Goal: Task Accomplishment & Management: Manage account settings

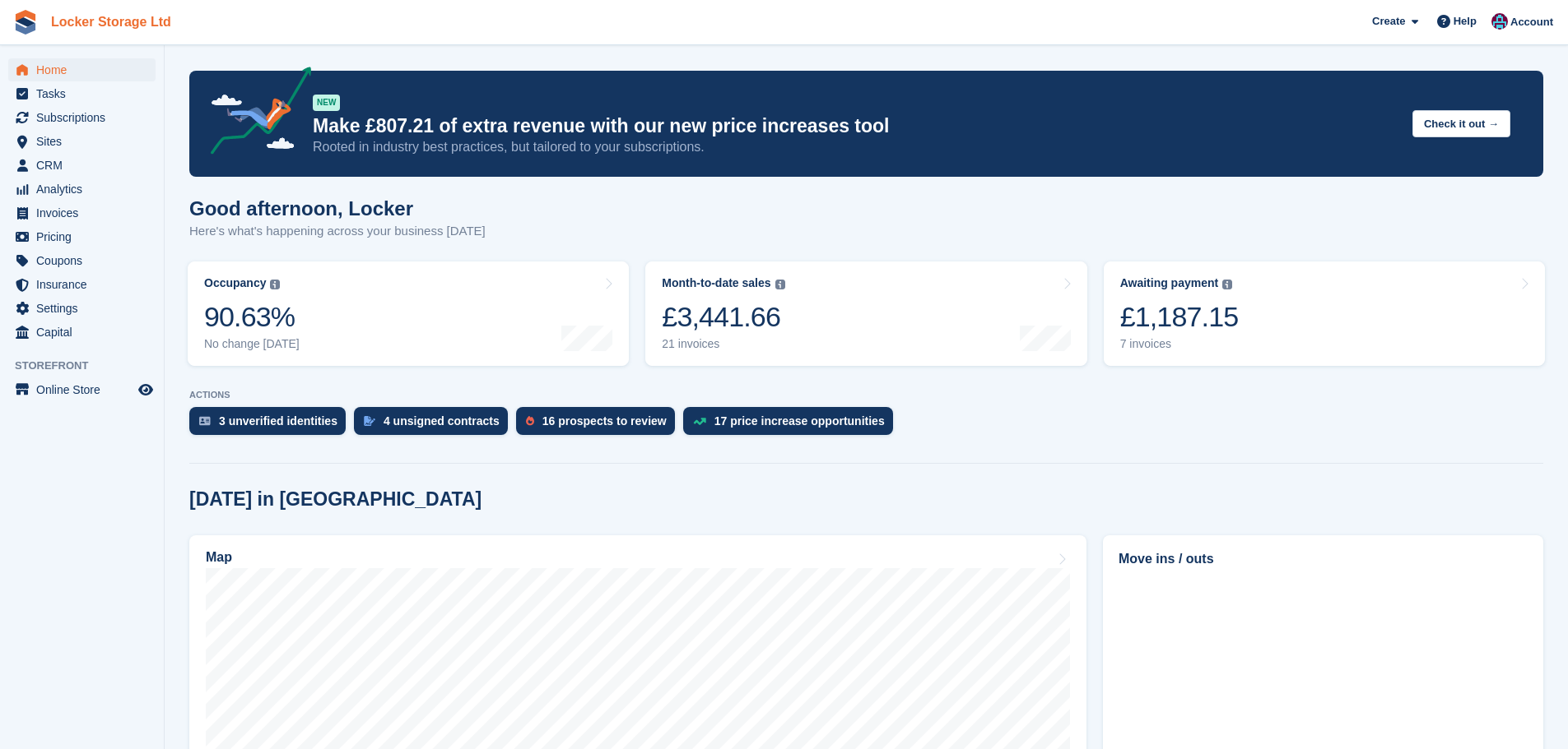
click at [120, 20] on link "Locker Storage Ltd" at bounding box center [110, 22] width 133 height 27
click at [1508, 24] on img at bounding box center [1499, 21] width 16 height 16
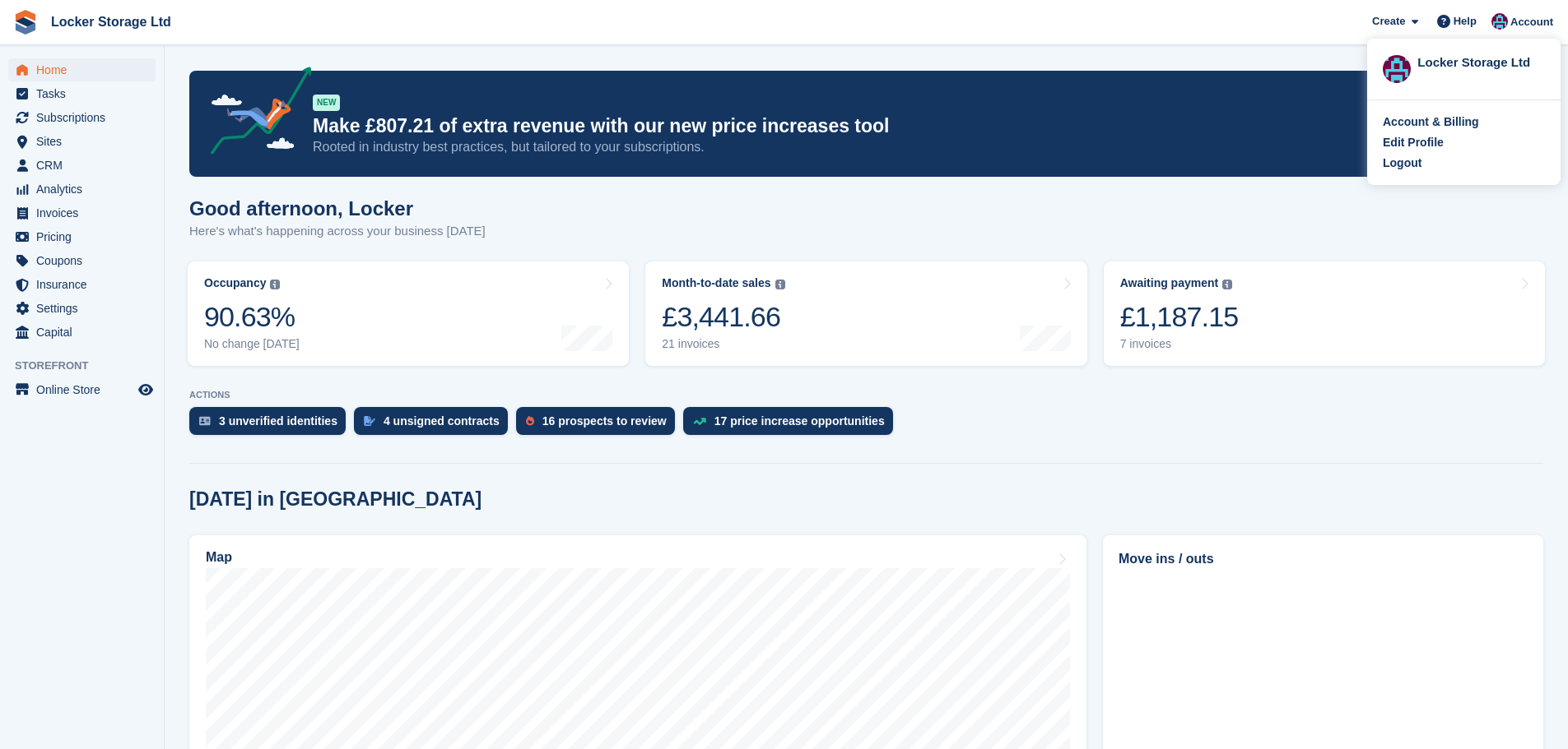
click at [1457, 172] on div "Account & Billing Edit Profile Logout" at bounding box center [1464, 143] width 194 height 84
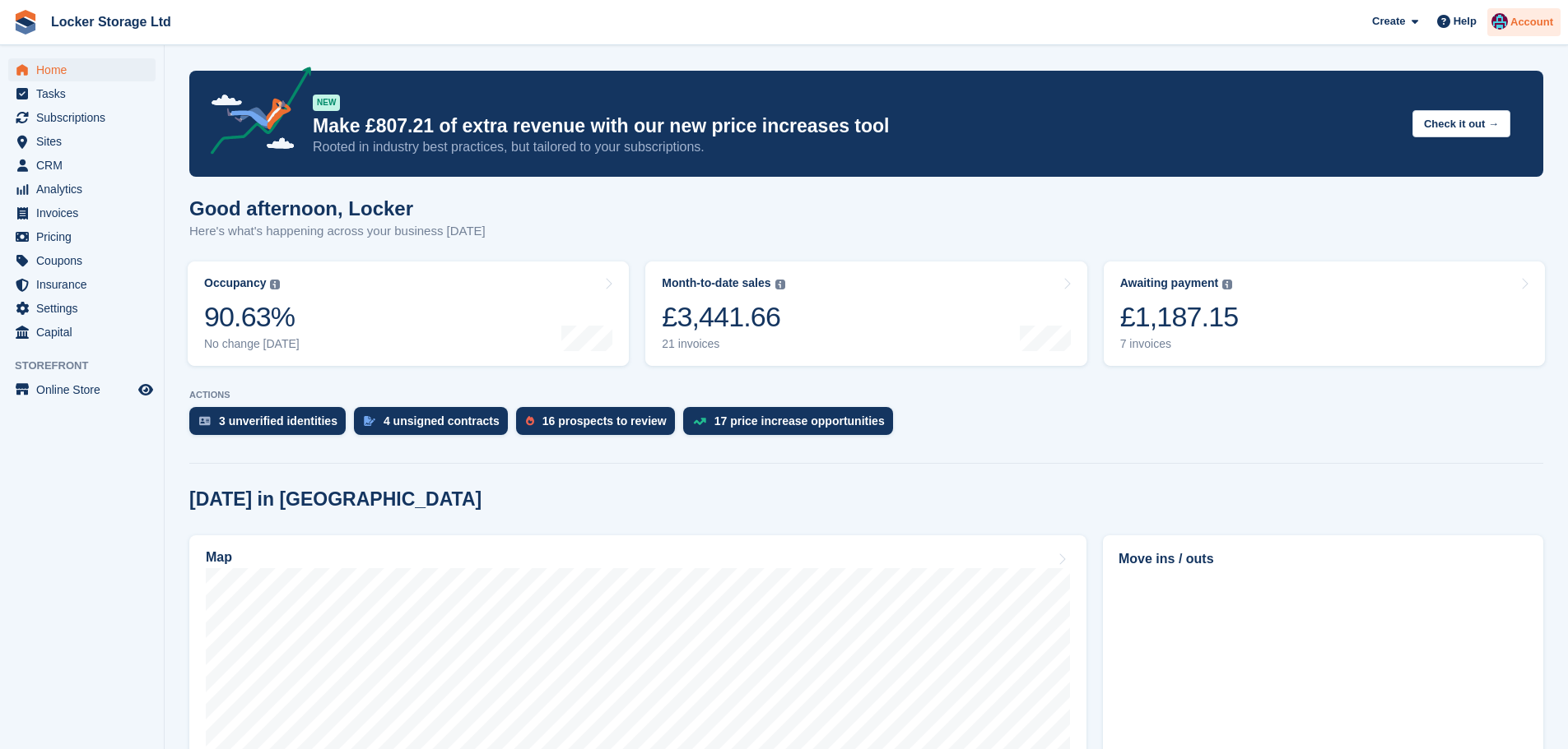
click at [1508, 29] on div at bounding box center [1499, 24] width 16 height 22
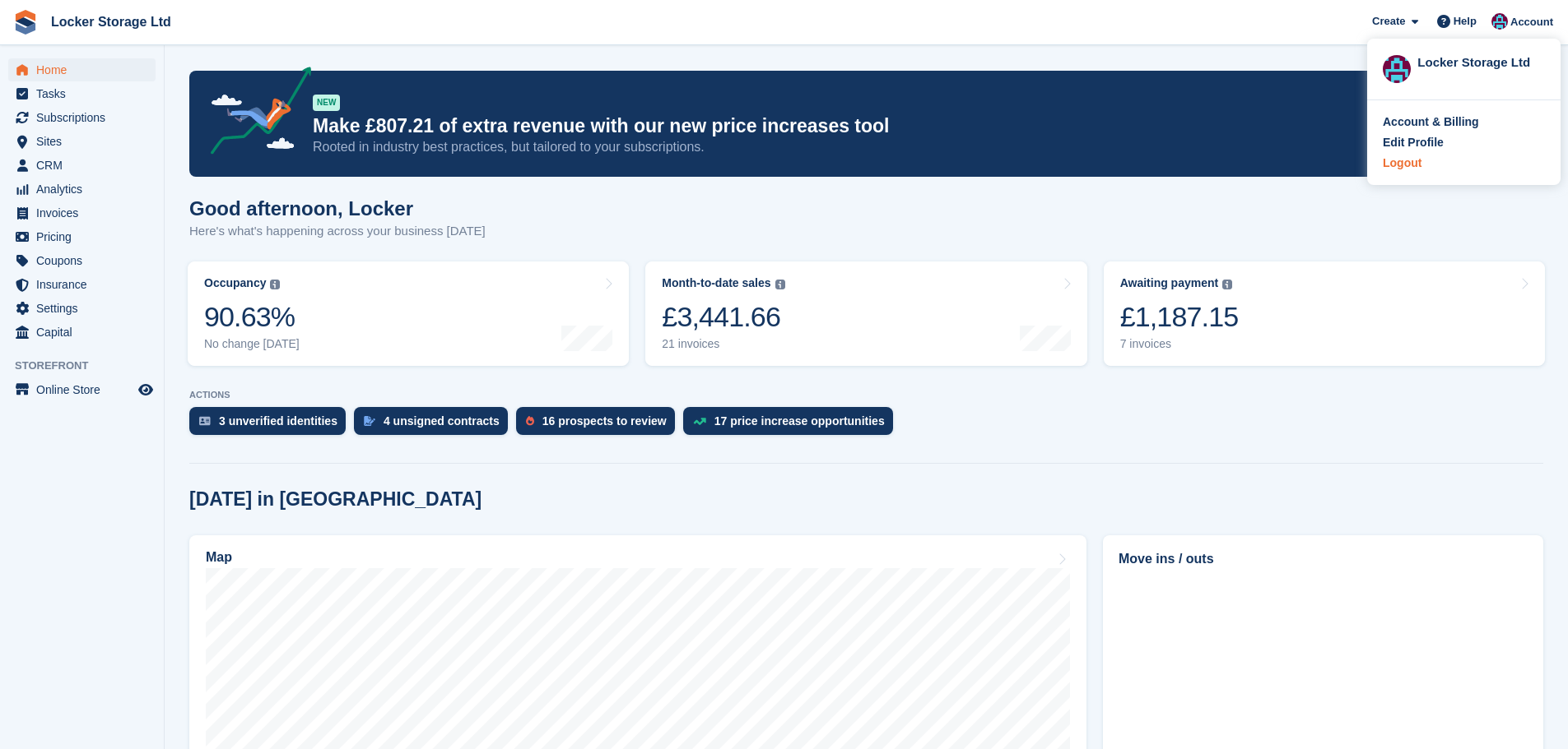
click at [1424, 158] on div "Logout" at bounding box center [1463, 163] width 162 height 17
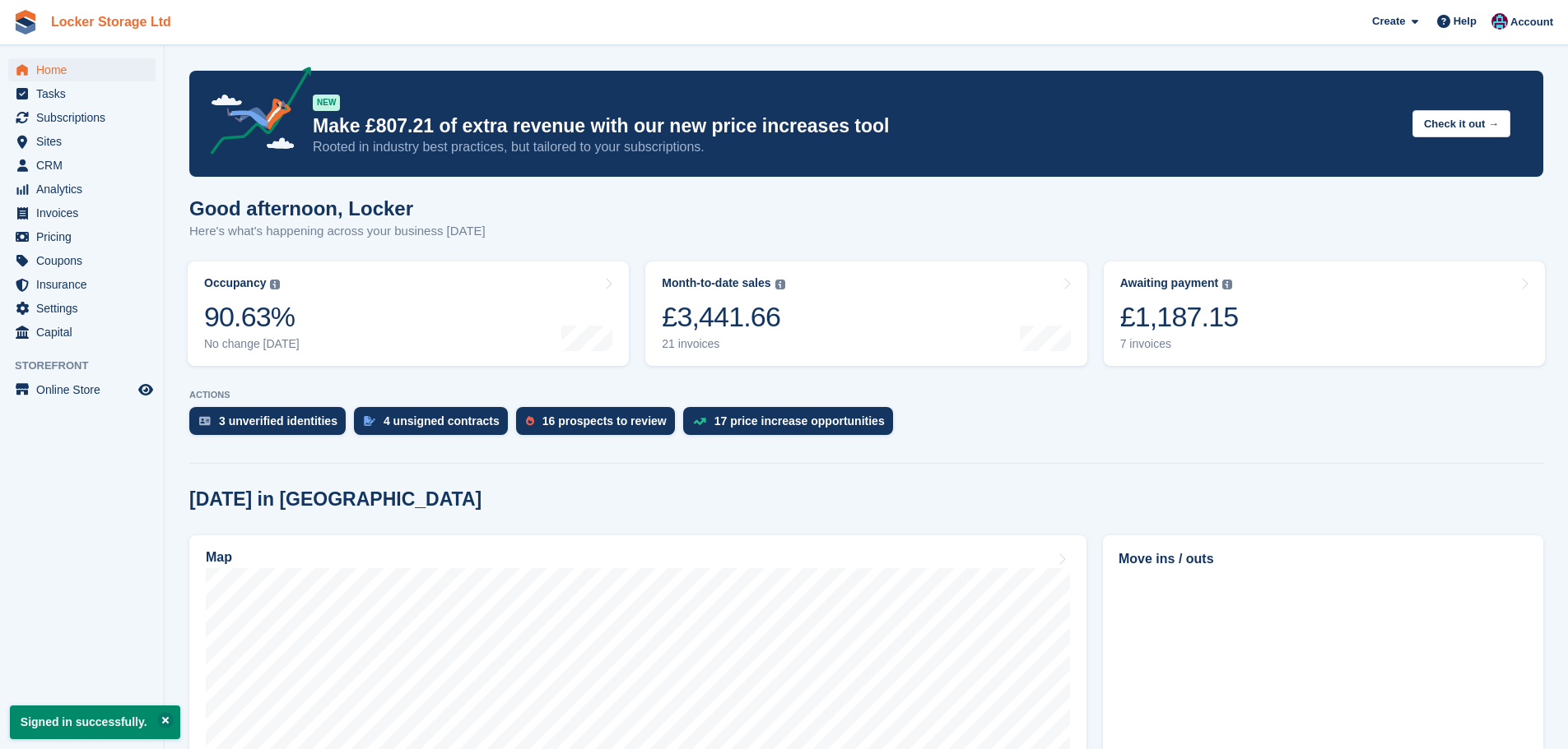
click at [142, 14] on link "Locker Storage Ltd" at bounding box center [110, 22] width 133 height 27
click at [1522, 16] on span "Account" at bounding box center [1531, 22] width 43 height 16
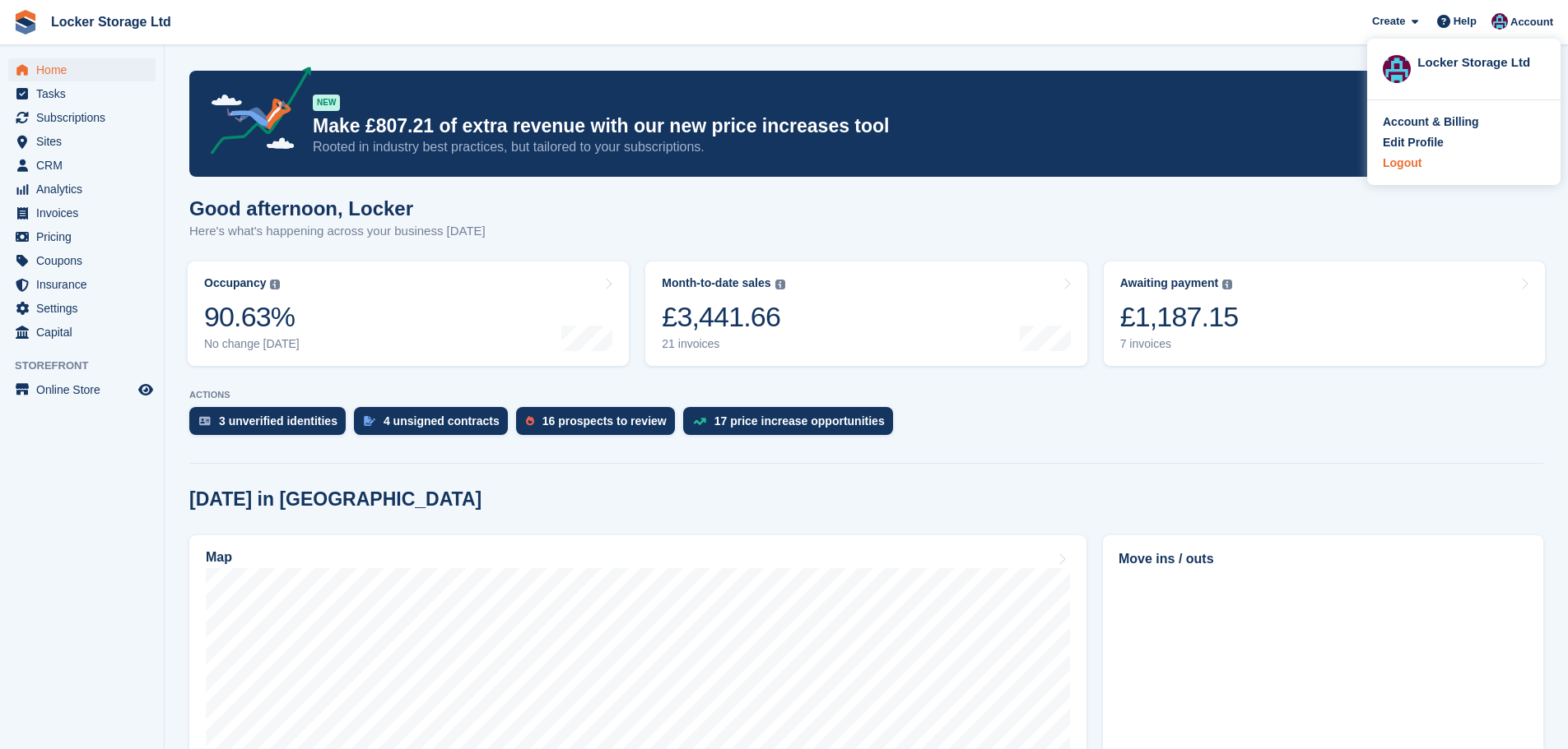
click at [1417, 162] on div "Logout" at bounding box center [1401, 163] width 38 height 17
